Goal: Task Accomplishment & Management: Complete application form

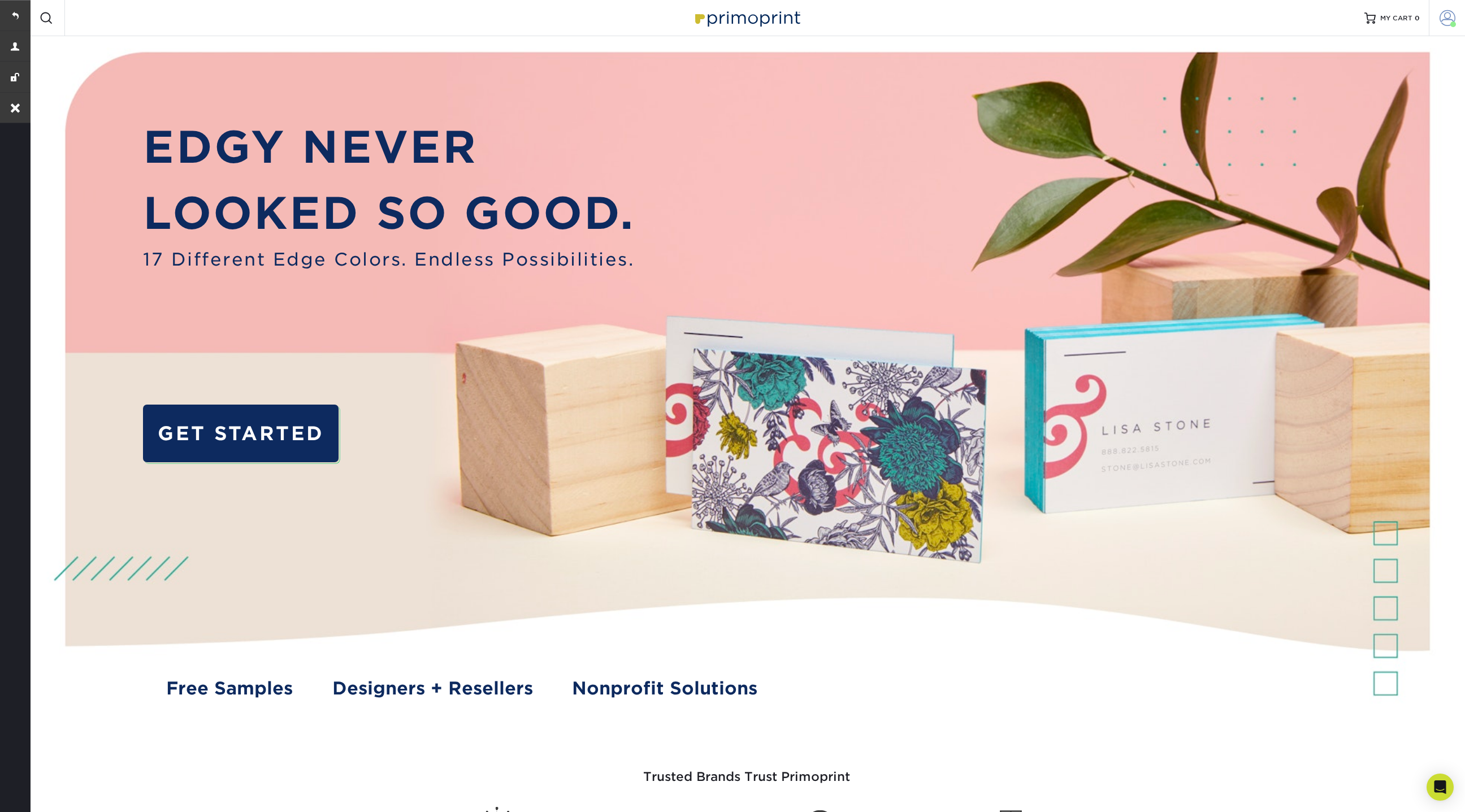
click at [1449, 18] on span at bounding box center [1447, 18] width 16 height 16
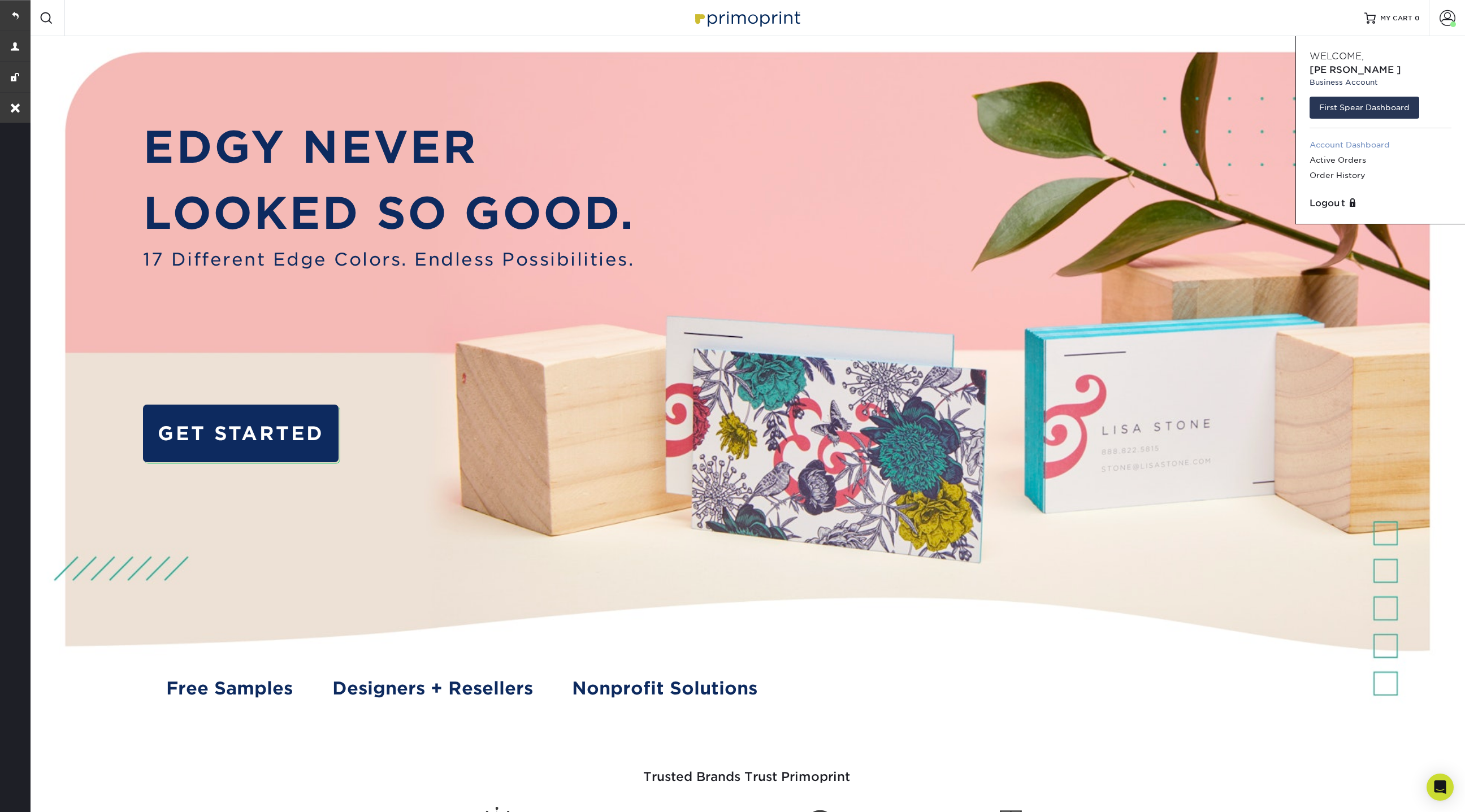
click at [1325, 137] on link "Account Dashboard" at bounding box center [1380, 145] width 142 height 15
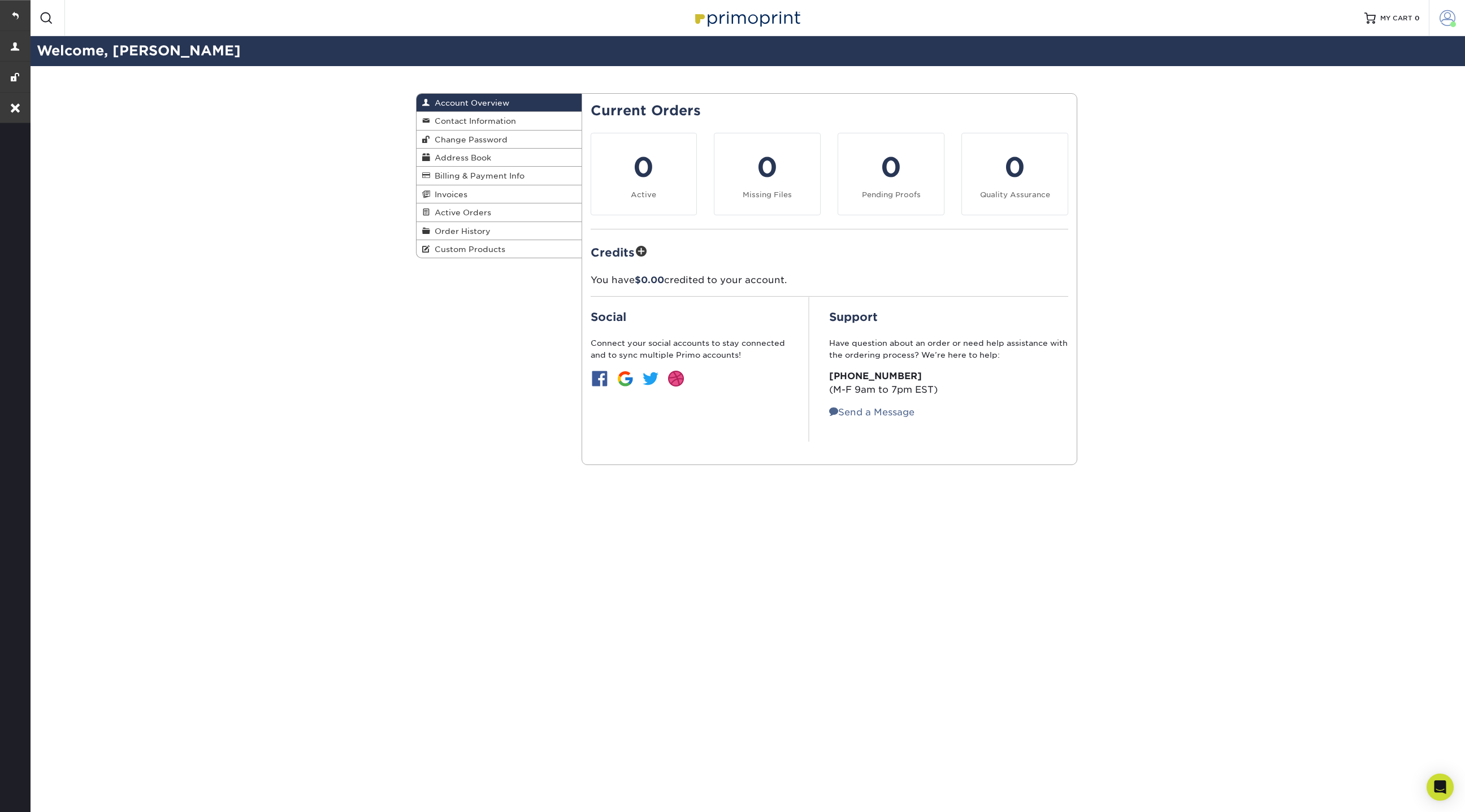
click at [1447, 16] on span at bounding box center [1447, 18] width 16 height 16
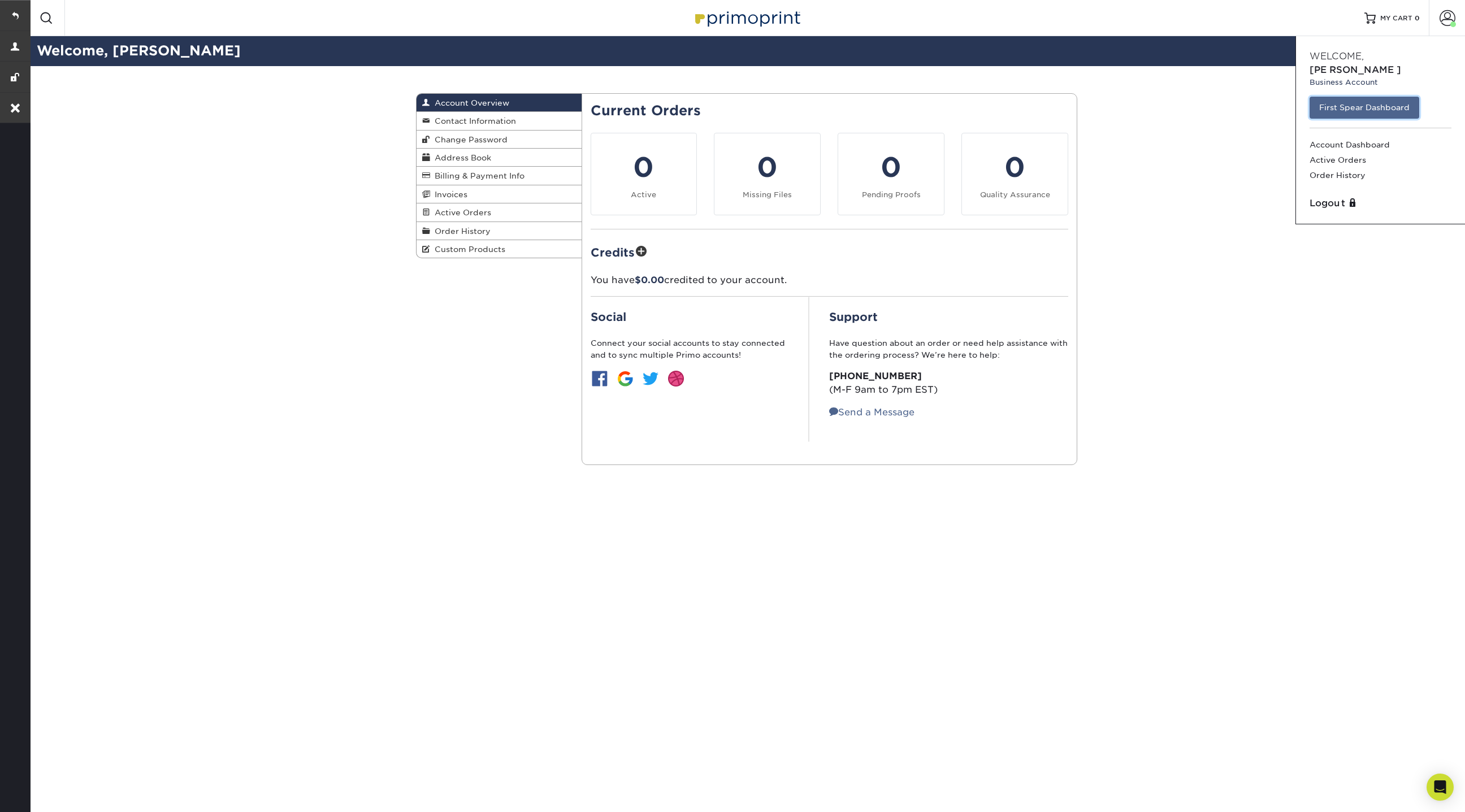
click at [1373, 97] on link "First Spear Dashboard" at bounding box center [1365, 107] width 110 height 21
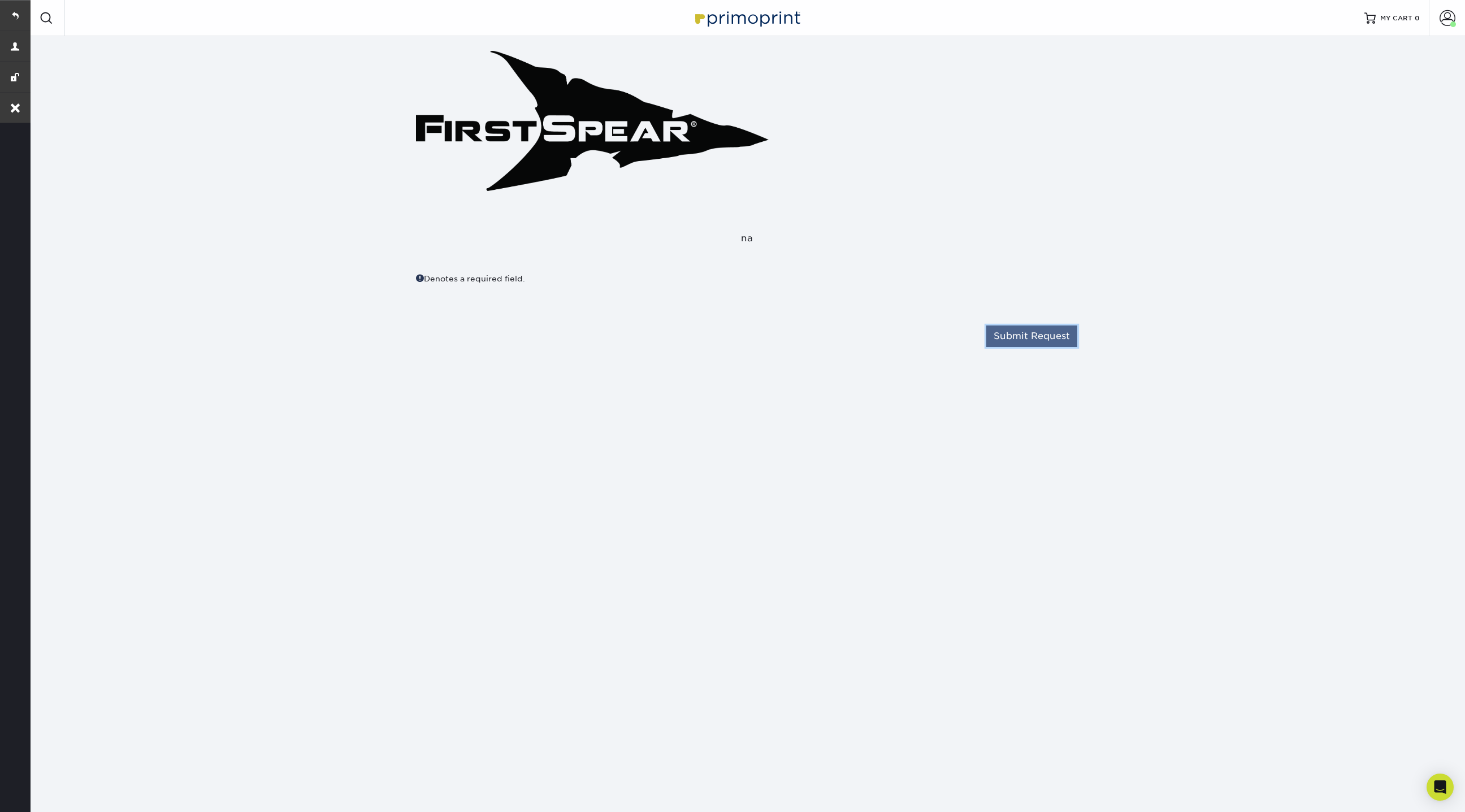
click at [1041, 335] on button "Submit Request" at bounding box center [1032, 336] width 91 height 21
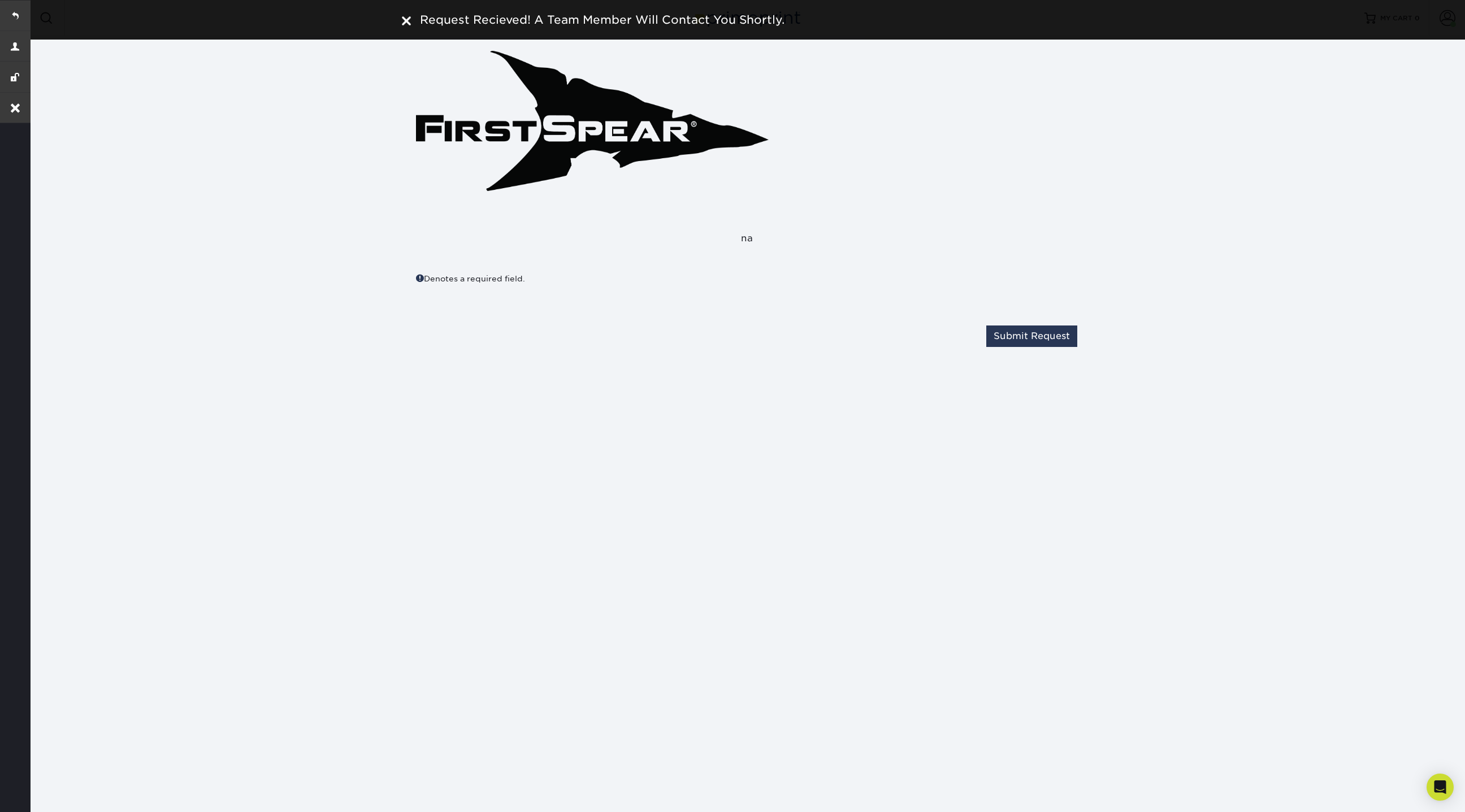
click at [404, 25] on div at bounding box center [406, 19] width 9 height 17
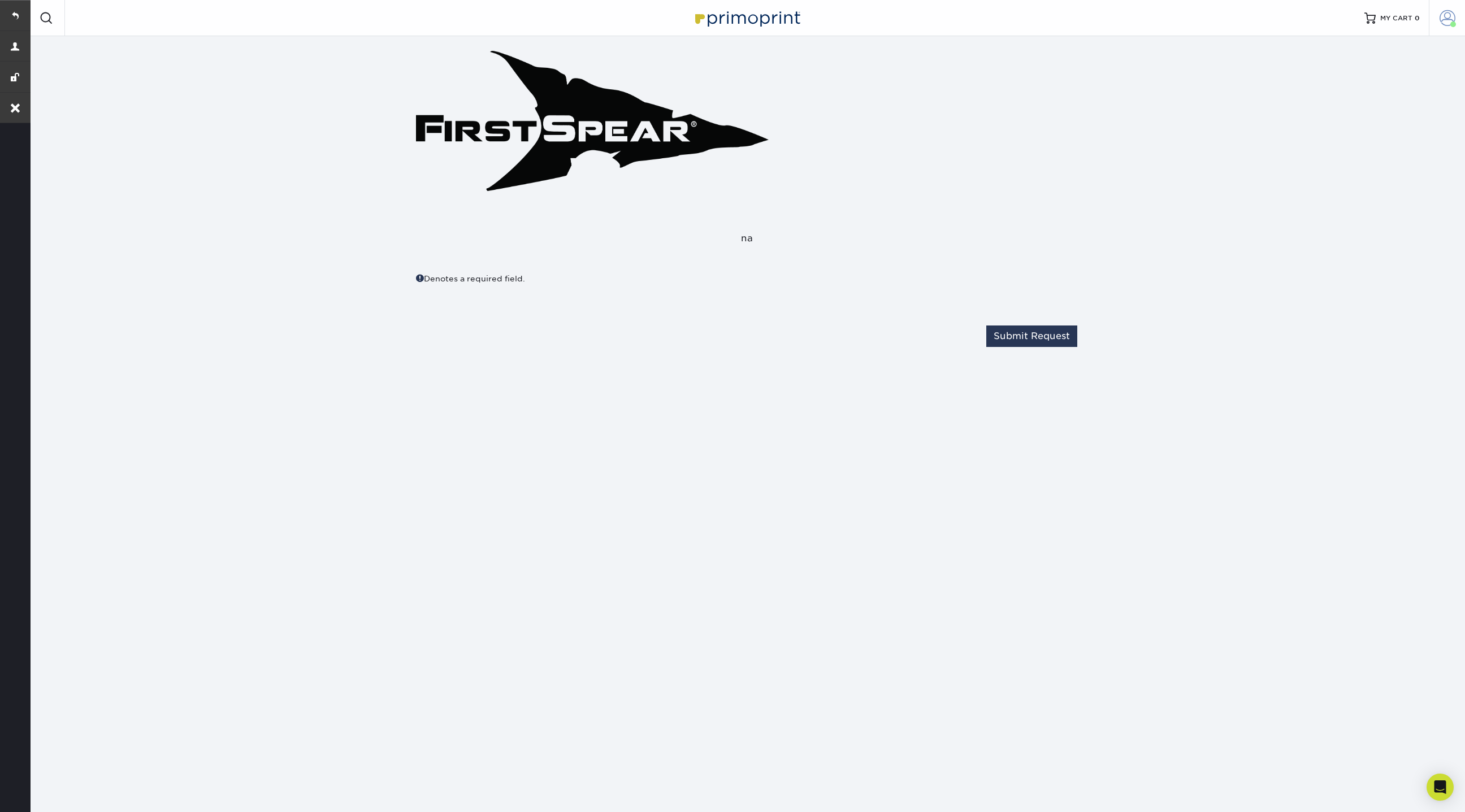
click at [1452, 20] on span at bounding box center [1447, 18] width 16 height 16
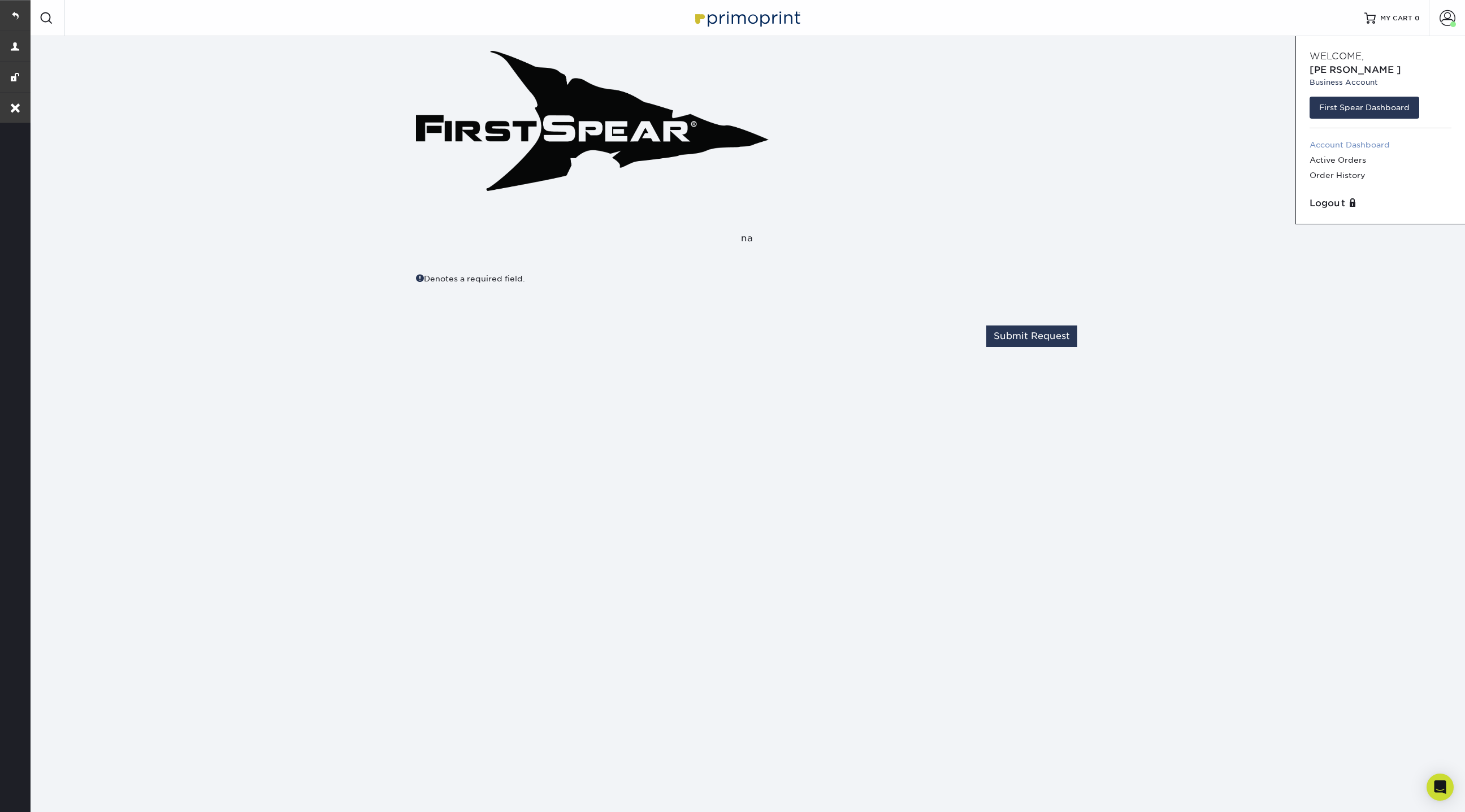
click at [1347, 137] on link "Account Dashboard" at bounding box center [1380, 145] width 142 height 15
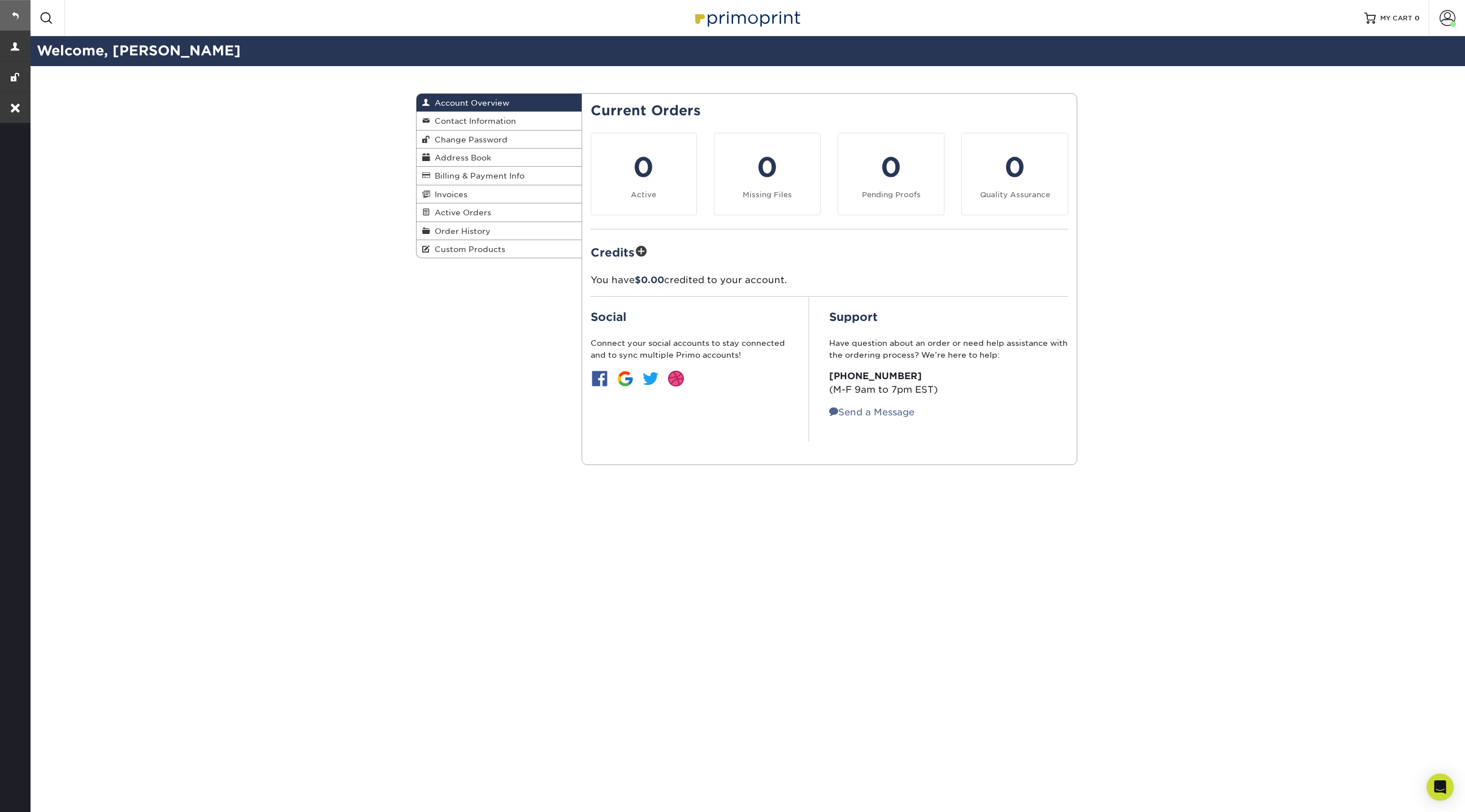
click at [14, 11] on link at bounding box center [15, 15] width 30 height 30
click at [17, 10] on link at bounding box center [15, 15] width 30 height 30
